Goal: Information Seeking & Learning: Learn about a topic

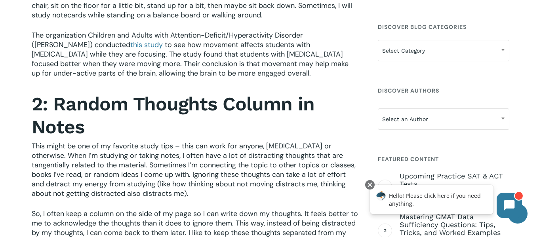
scroll to position [655, 0]
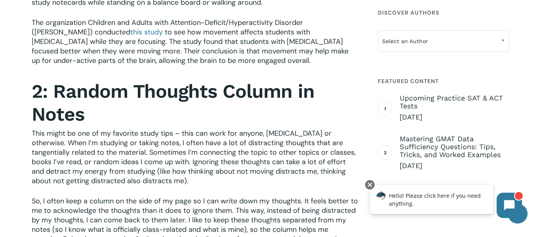
scroll to position [668, 0]
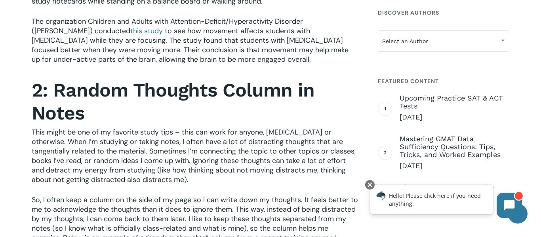
click at [306, 140] on span "This might be one of my favorite study tips – this can work for anyone, [MEDICA…" at bounding box center [194, 156] width 324 height 57
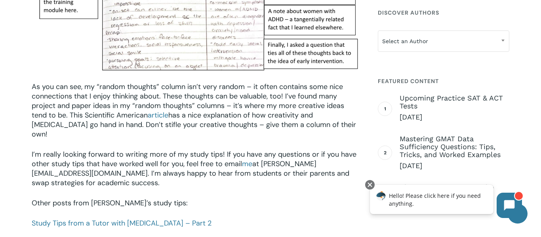
scroll to position [1052, 0]
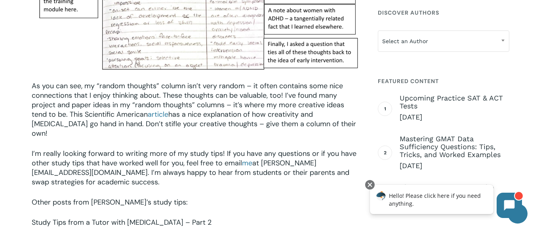
click at [155, 218] on link "Study Tips from a Tutor with [MEDICAL_DATA] – Part 2" at bounding box center [122, 223] width 180 height 10
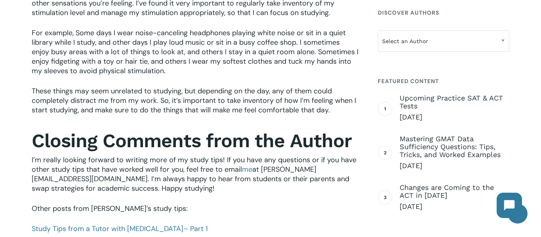
scroll to position [802, 0]
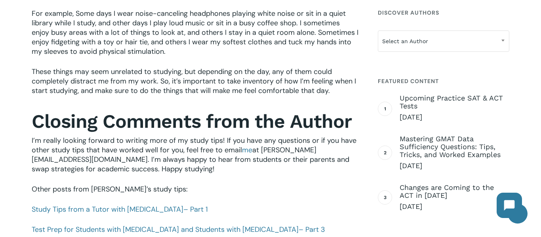
click at [191, 195] on p "Other posts from [PERSON_NAME]’s study tips:" at bounding box center [195, 195] width 327 height 20
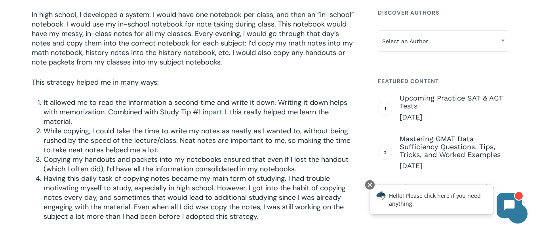
scroll to position [434, 0]
